Goal: Transaction & Acquisition: Obtain resource

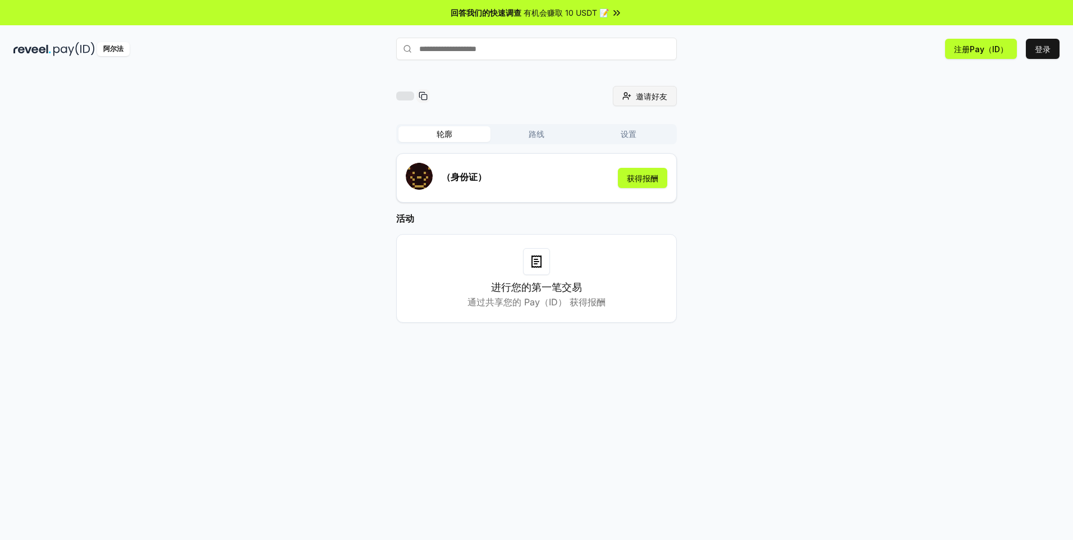
click at [641, 99] on span "邀请好友" at bounding box center [651, 96] width 31 height 12
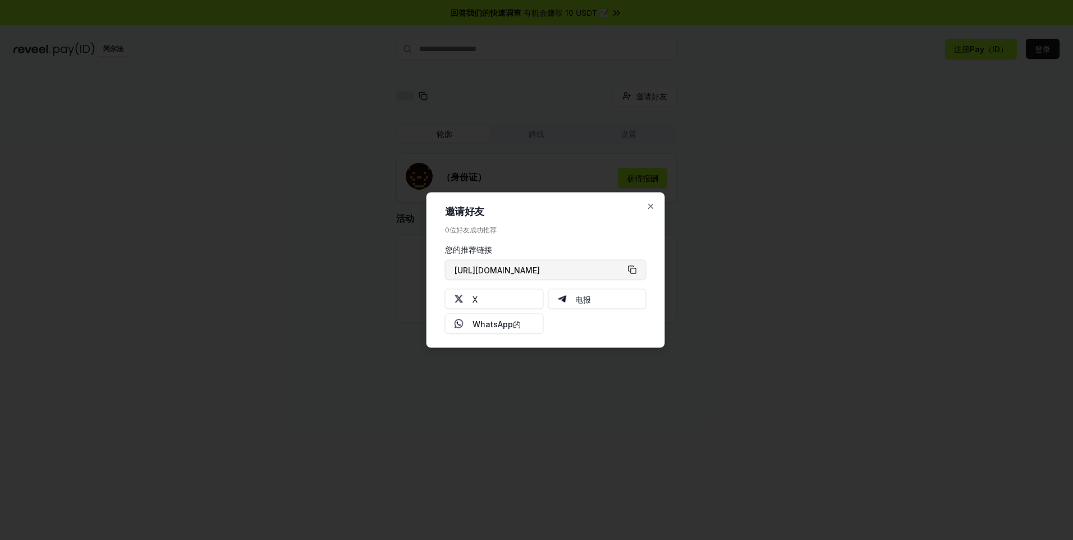
click at [633, 273] on button "https://reveel.id/refer/" at bounding box center [546, 270] width 202 height 20
click at [650, 205] on icon "button" at bounding box center [651, 206] width 9 height 9
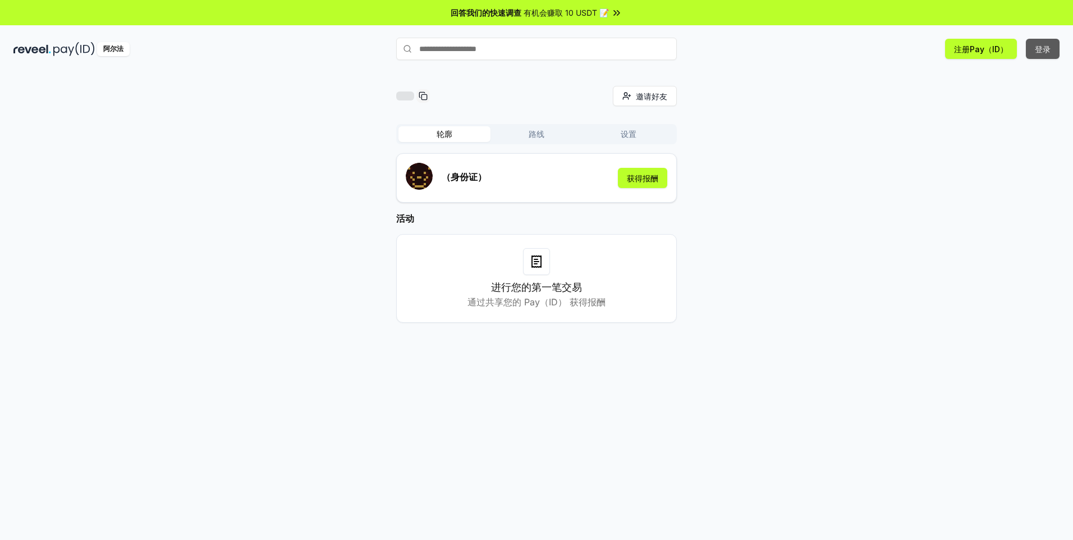
click at [1037, 53] on button "登录" at bounding box center [1043, 49] width 34 height 20
click at [630, 182] on button "获得报酬" at bounding box center [642, 178] width 49 height 20
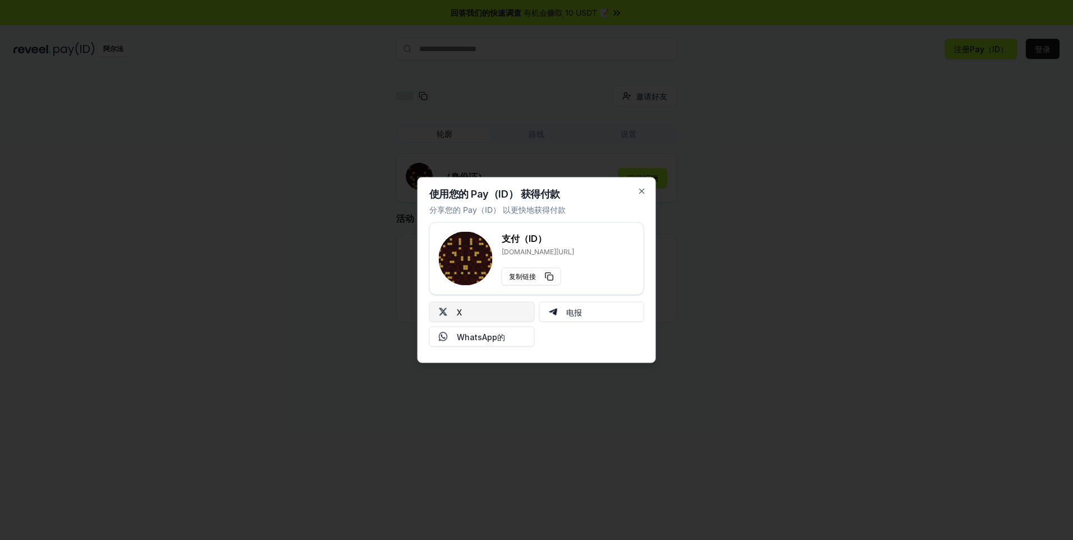
click at [486, 311] on button "X" at bounding box center [482, 312] width 106 height 20
click at [647, 191] on div "使用您的 Pay（ID） 获得付款 分享您的 Pay（ID） 以更快地获得付款 支付（ID） reveel.id/pay/ 复制链接 X 电报 WhatsAp…" at bounding box center [537, 270] width 239 height 186
